Goal: Navigation & Orientation: Find specific page/section

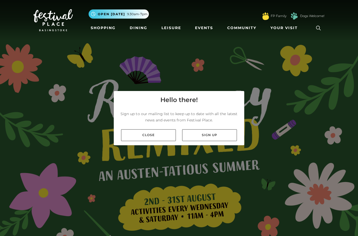
click at [153, 141] on link "Close" at bounding box center [148, 135] width 55 height 12
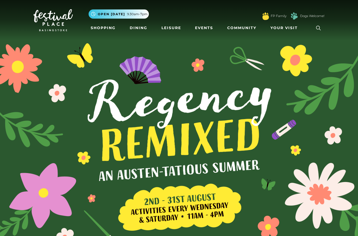
click at [105, 26] on link "Shopping" at bounding box center [103, 28] width 29 height 10
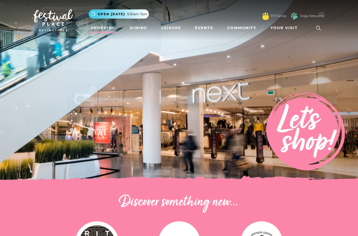
click at [136, 31] on link "Dining" at bounding box center [139, 28] width 22 height 10
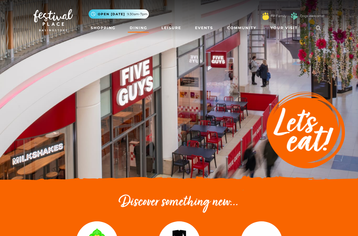
click at [169, 29] on link "Leisure" at bounding box center [171, 28] width 24 height 10
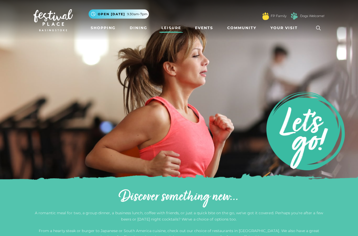
click at [203, 25] on link "Events" at bounding box center [204, 28] width 22 height 10
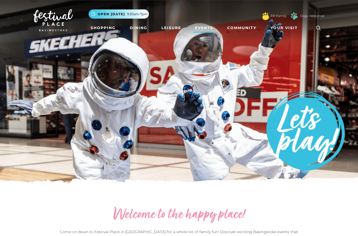
click at [279, 29] on span "Your Visit" at bounding box center [283, 28] width 27 height 6
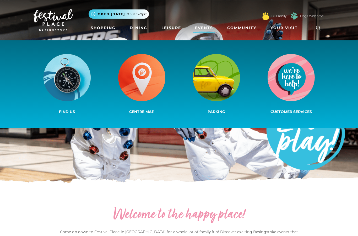
click at [146, 85] on img at bounding box center [141, 77] width 47 height 47
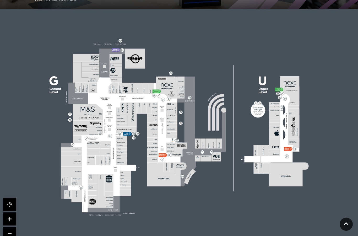
scroll to position [125, 0]
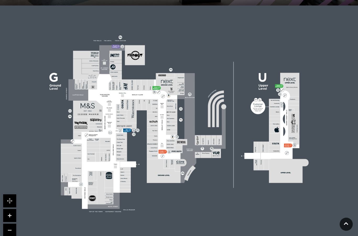
click at [129, 19] on div at bounding box center [179, 124] width 358 height 236
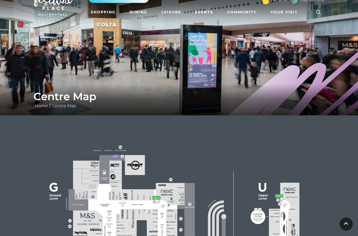
scroll to position [0, 0]
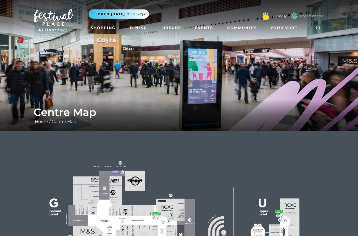
click at [280, 30] on span "Your Visit" at bounding box center [283, 28] width 27 height 6
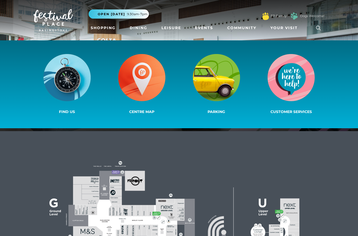
click at [222, 75] on img at bounding box center [216, 77] width 47 height 47
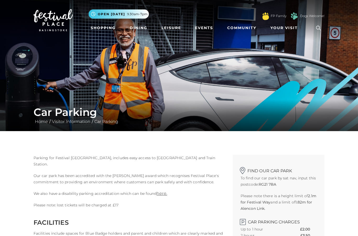
click at [279, 30] on span "Your Visit" at bounding box center [283, 28] width 27 height 6
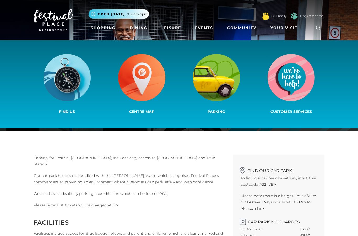
click at [70, 75] on img at bounding box center [66, 77] width 47 height 47
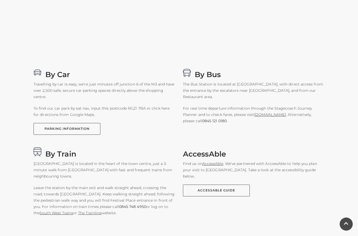
scroll to position [286, 0]
click at [69, 128] on link "PARKING INFORMATION" at bounding box center [67, 129] width 67 height 12
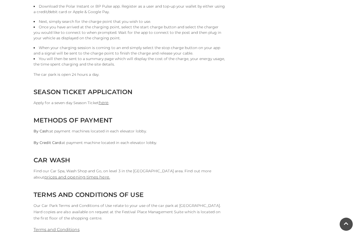
scroll to position [443, 0]
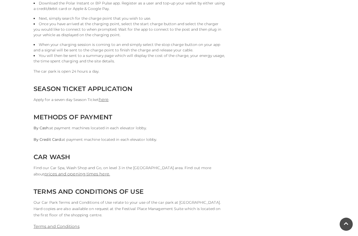
click at [63, 176] on link "prices and opening times here." at bounding box center [76, 173] width 65 height 5
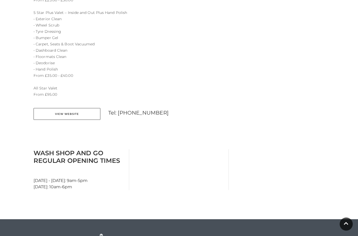
scroll to position [371, 0]
